Goal: Information Seeking & Learning: Learn about a topic

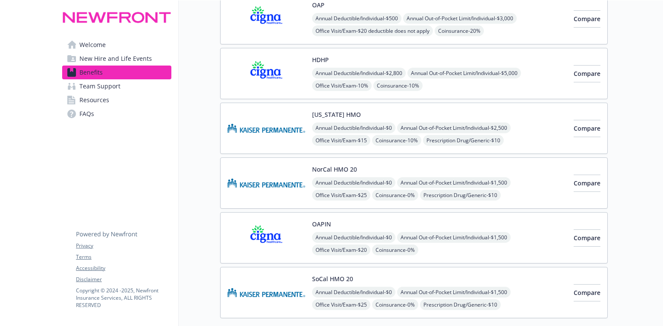
scroll to position [104, 0]
click at [330, 169] on button "NorCal HMO 20" at bounding box center [334, 168] width 45 height 9
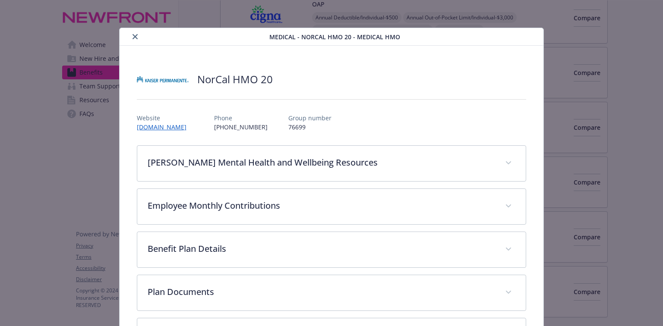
scroll to position [26, 0]
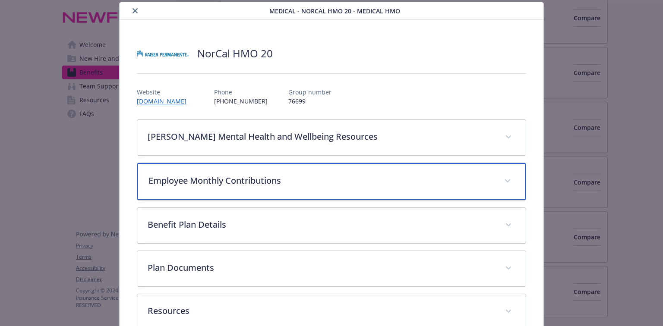
click at [207, 177] on p "Employee Monthly Contributions" at bounding box center [321, 180] width 345 height 13
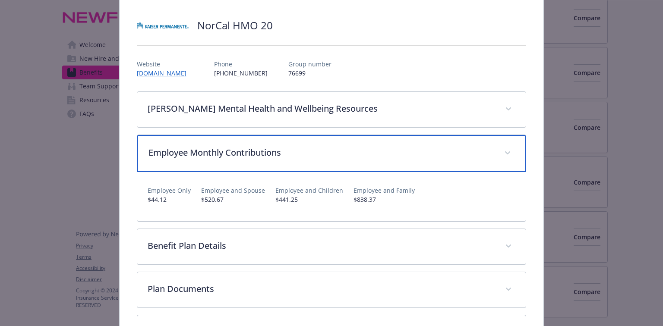
scroll to position [126, 0]
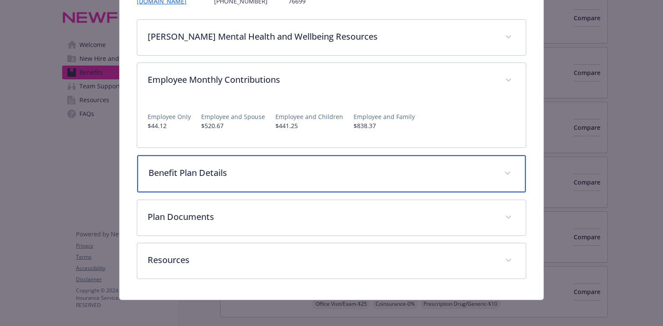
click at [196, 165] on div "Benefit Plan Details" at bounding box center [331, 173] width 388 height 37
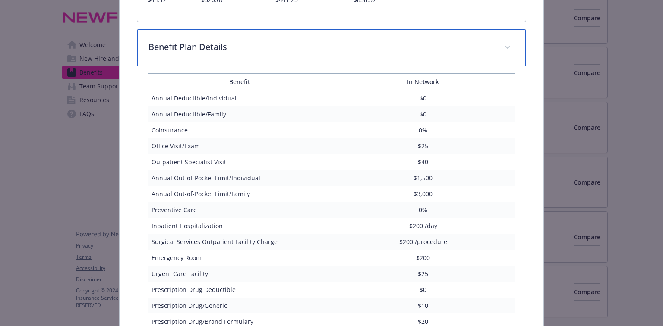
scroll to position [264, 0]
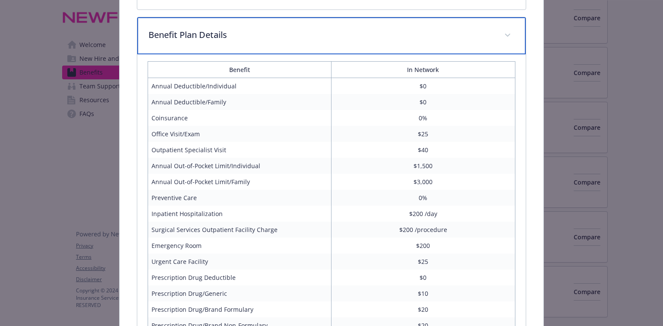
click at [519, 40] on div "Benefit Plan Details" at bounding box center [331, 35] width 388 height 37
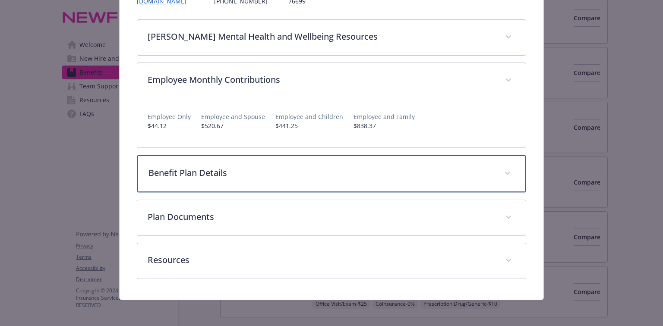
scroll to position [0, 0]
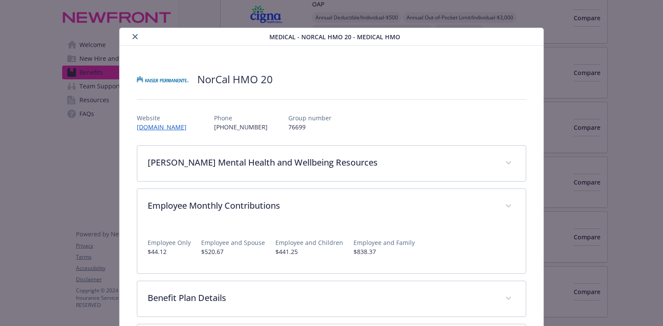
click at [130, 35] on button "close" at bounding box center [135, 37] width 10 height 10
